Goal: Task Accomplishment & Management: Manage account settings

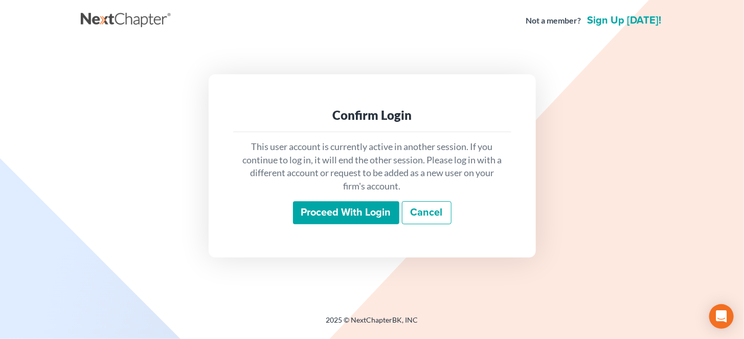
click at [348, 215] on input "Proceed with login" at bounding box center [346, 213] width 106 height 24
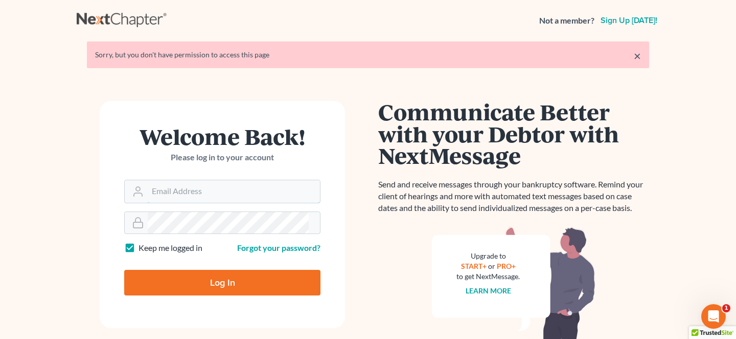
type input "mrodgers@wetzelandmoore.com"
click at [180, 269] on input "Log In" at bounding box center [222, 282] width 196 height 26
type input "Thinking..."
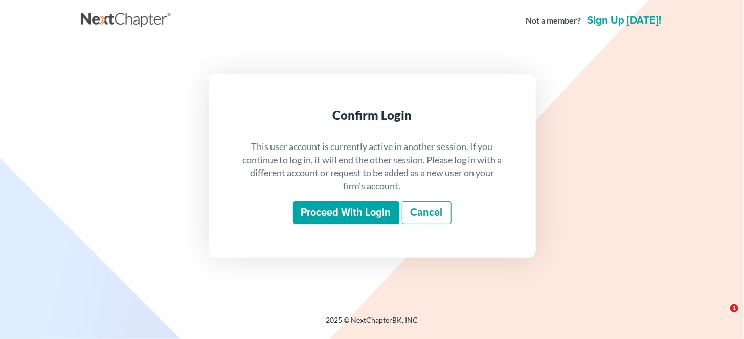
click at [361, 212] on input "Proceed with login" at bounding box center [346, 213] width 106 height 24
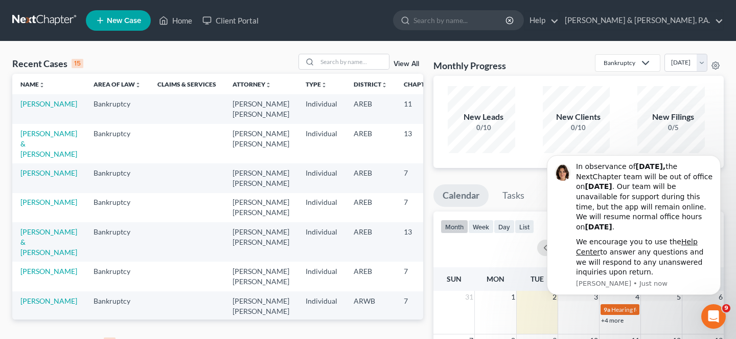
click at [408, 338] on link "View All" at bounding box center [407, 342] width 26 height 7
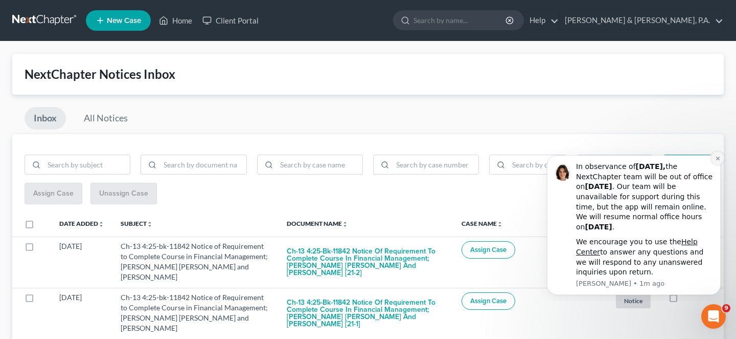
click at [719, 162] on button "Dismiss notification" at bounding box center [717, 157] width 13 height 13
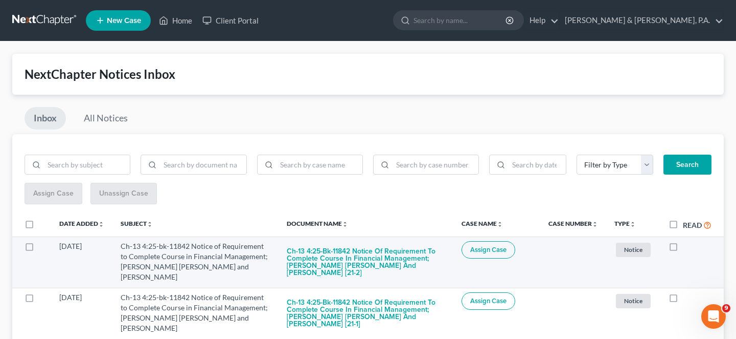
click at [683, 249] on label at bounding box center [683, 249] width 0 height 0
click at [687, 241] on input "checkbox" at bounding box center [690, 244] width 7 height 7
checkbox input "true"
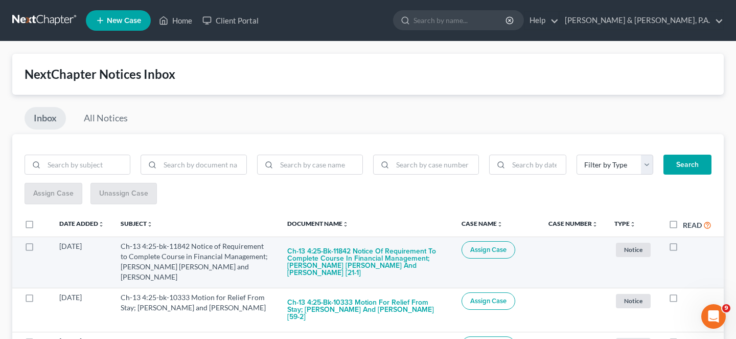
click at [683, 249] on label at bounding box center [683, 249] width 0 height 0
click at [687, 241] on input "checkbox" at bounding box center [690, 244] width 7 height 7
checkbox input "true"
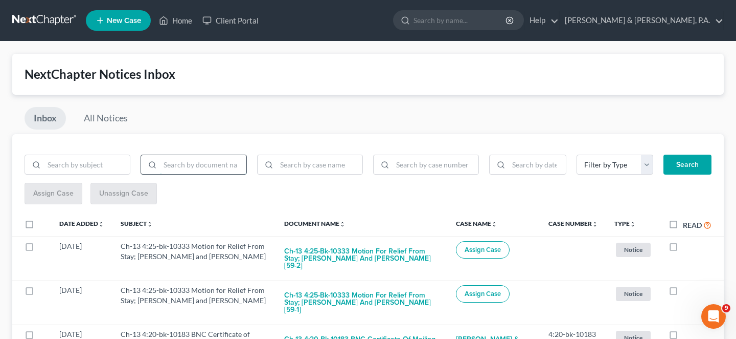
click at [223, 155] on input "search" at bounding box center [203, 164] width 86 height 19
type input "bnc"
click at [689, 170] on div "Filter by Type AFCU Bank Satement Complaint CPS Credit Card Statement Creditor …" at bounding box center [542, 168] width 349 height 29
click at [691, 158] on button "Search" at bounding box center [688, 164] width 48 height 20
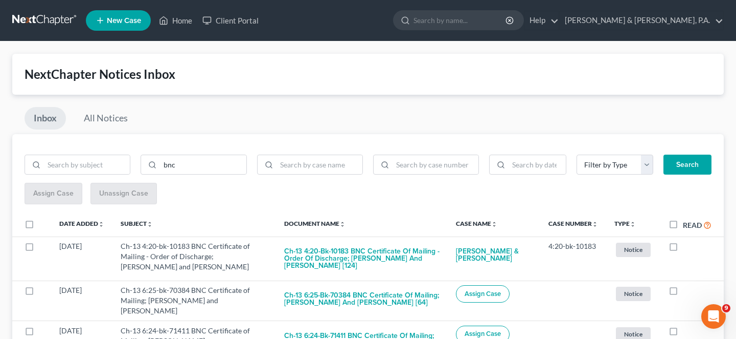
click at [683, 219] on label "Read" at bounding box center [697, 225] width 29 height 12
click at [687, 219] on input "Read" at bounding box center [690, 222] width 7 height 7
checkbox input "true"
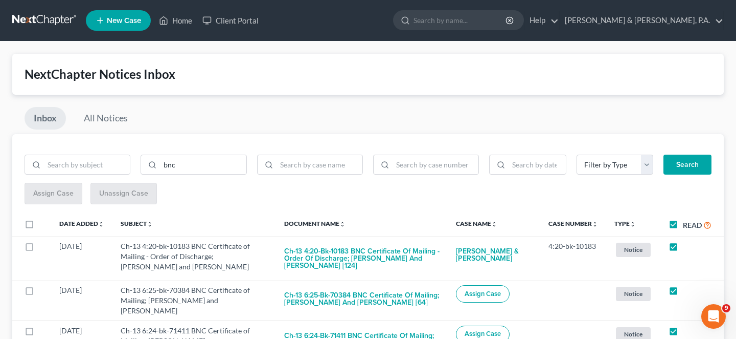
checkbox input "true"
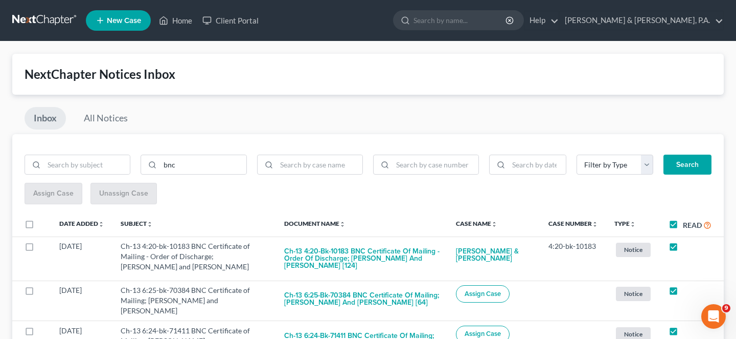
checkbox input "true"
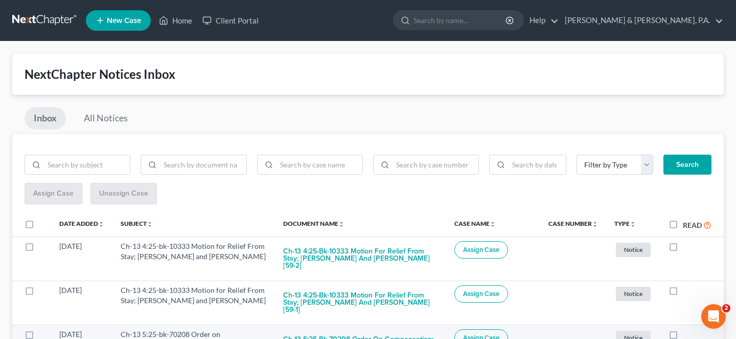
click at [683, 336] on label at bounding box center [683, 336] width 0 height 0
click at [687, 329] on input "checkbox" at bounding box center [690, 332] width 7 height 7
checkbox input "true"
click at [683, 336] on label at bounding box center [683, 336] width 0 height 0
click at [687, 329] on input "checkbox" at bounding box center [690, 332] width 7 height 7
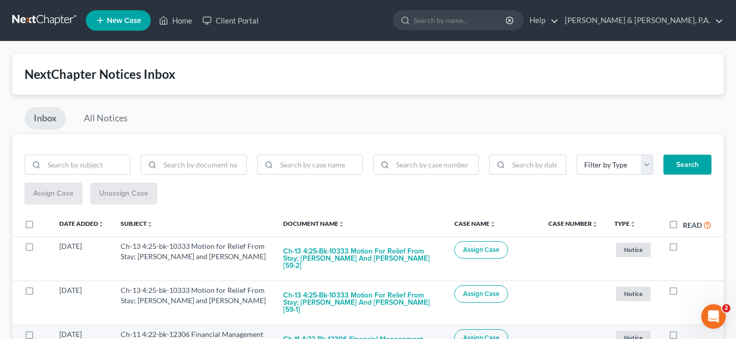
checkbox input "true"
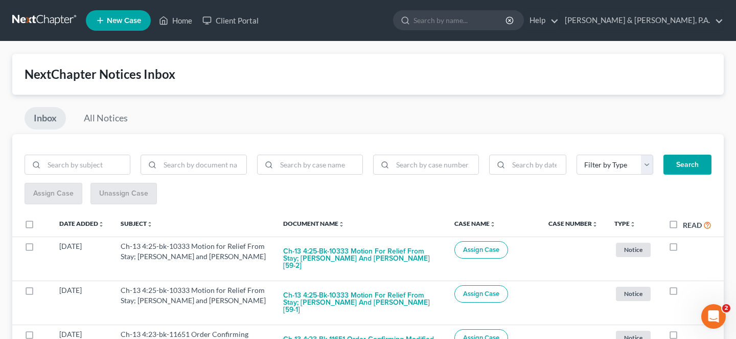
click at [683, 336] on label at bounding box center [683, 336] width 0 height 0
click at [687, 329] on input "checkbox" at bounding box center [690, 332] width 7 height 7
checkbox input "true"
click at [683, 336] on label at bounding box center [683, 336] width 0 height 0
click at [687, 329] on input "checkbox" at bounding box center [690, 332] width 7 height 7
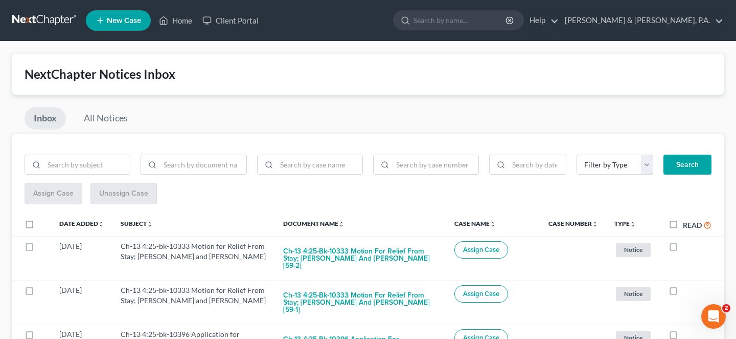
checkbox input "true"
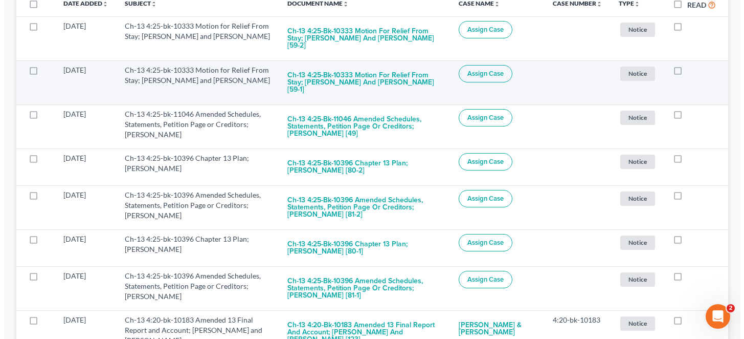
scroll to position [238, 0]
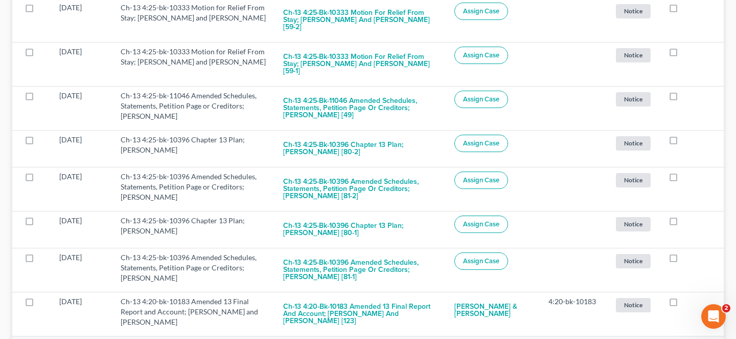
click at [687, 338] on input "checkbox" at bounding box center [690, 343] width 7 height 7
checkbox input "true"
click at [687, 338] on input "checkbox" at bounding box center [690, 343] width 7 height 7
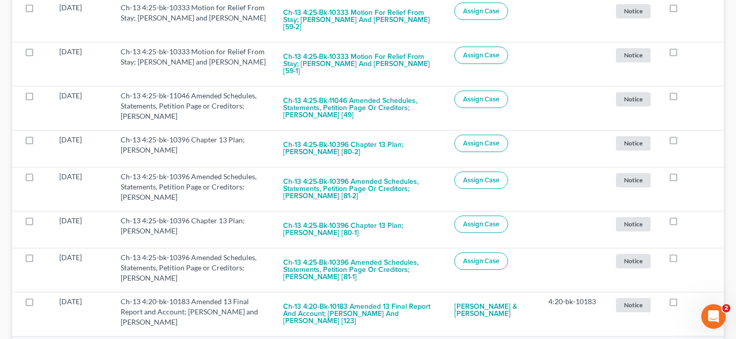
checkbox input "true"
click at [687, 338] on input "checkbox" at bounding box center [690, 343] width 7 height 7
checkbox input "true"
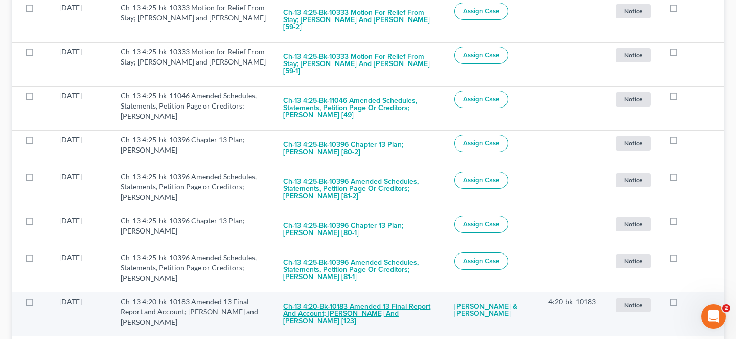
click at [334, 296] on button "Ch-13 4:20-bk-10183 Amended 13 Final Report and Account; Timothy Walter Samuels…" at bounding box center [360, 313] width 154 height 35
checkbox input "true"
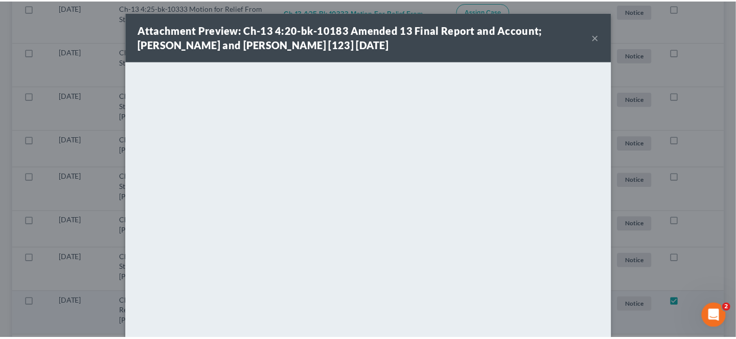
scroll to position [193, 0]
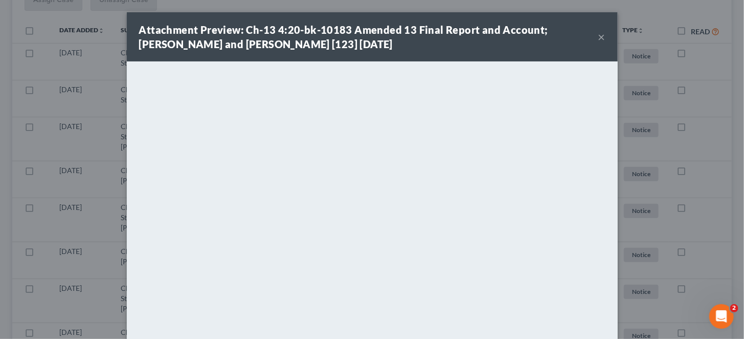
click at [598, 32] on button "×" at bounding box center [601, 37] width 7 height 12
